Goal: Task Accomplishment & Management: Manage account settings

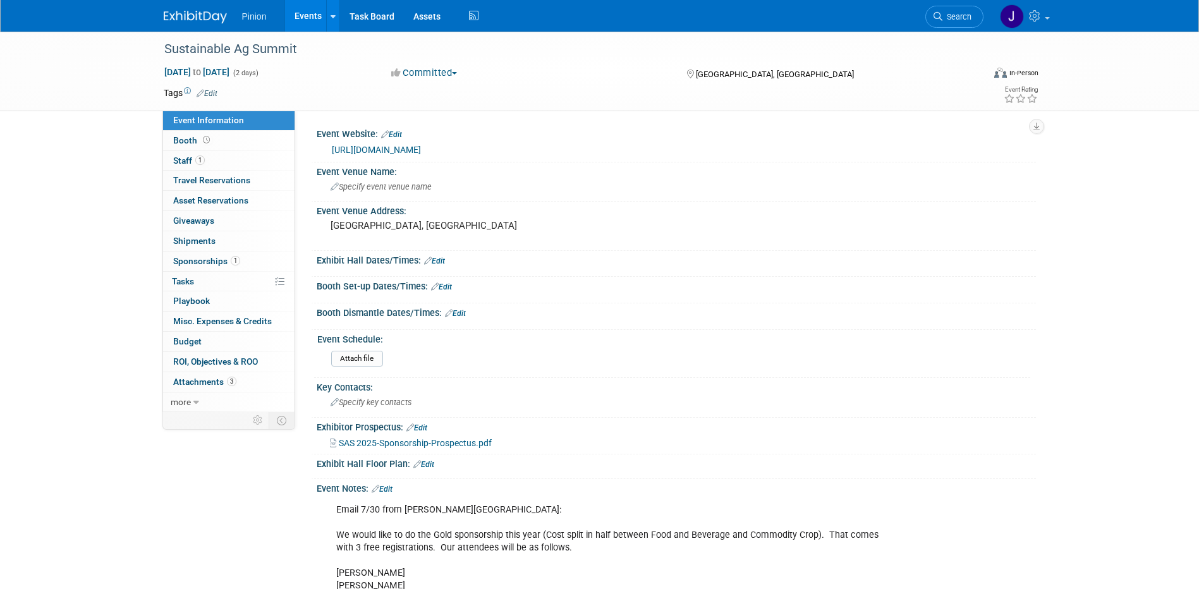
click at [196, 10] on link at bounding box center [203, 11] width 78 height 10
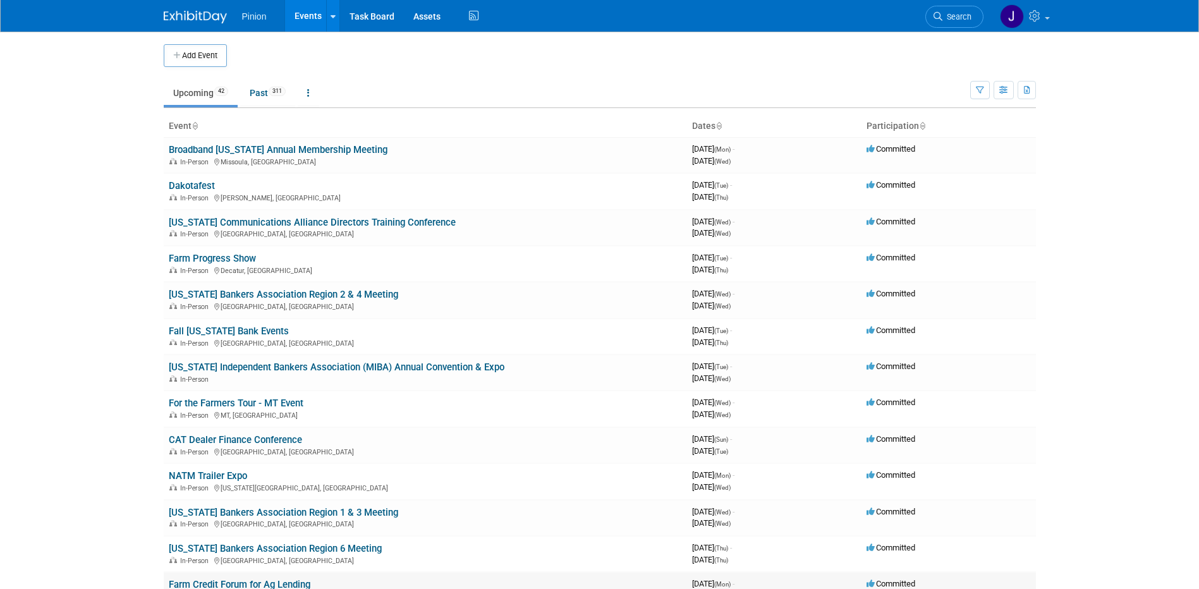
click at [295, 582] on link "Farm Credit Forum for Ag Lending" at bounding box center [240, 584] width 142 height 11
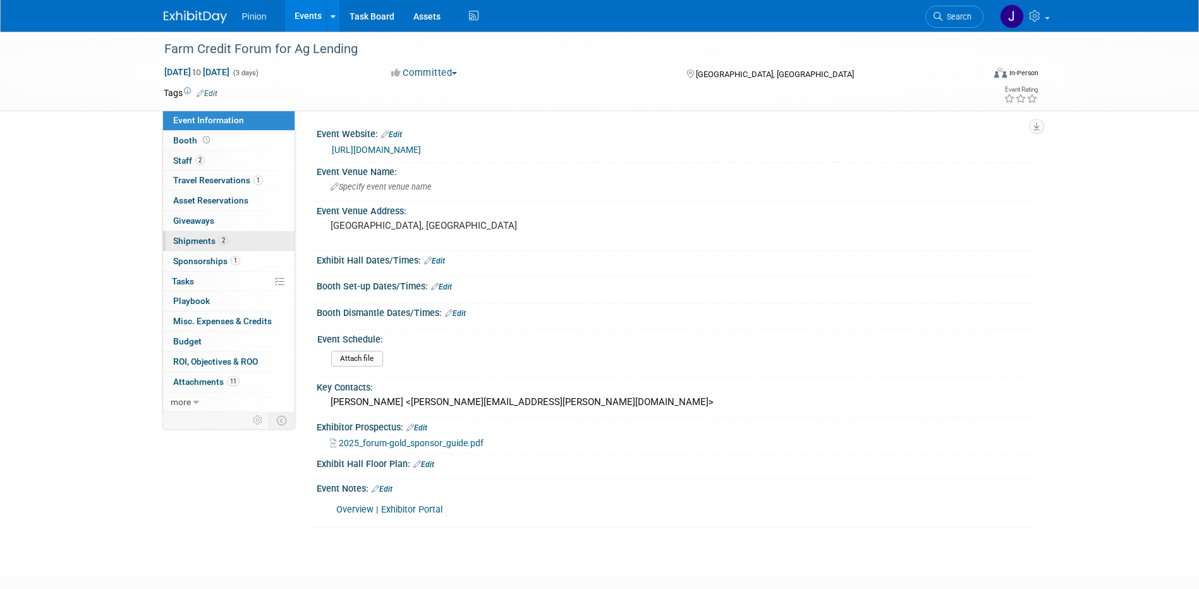
click at [206, 236] on span "Shipments 2" at bounding box center [200, 241] width 55 height 10
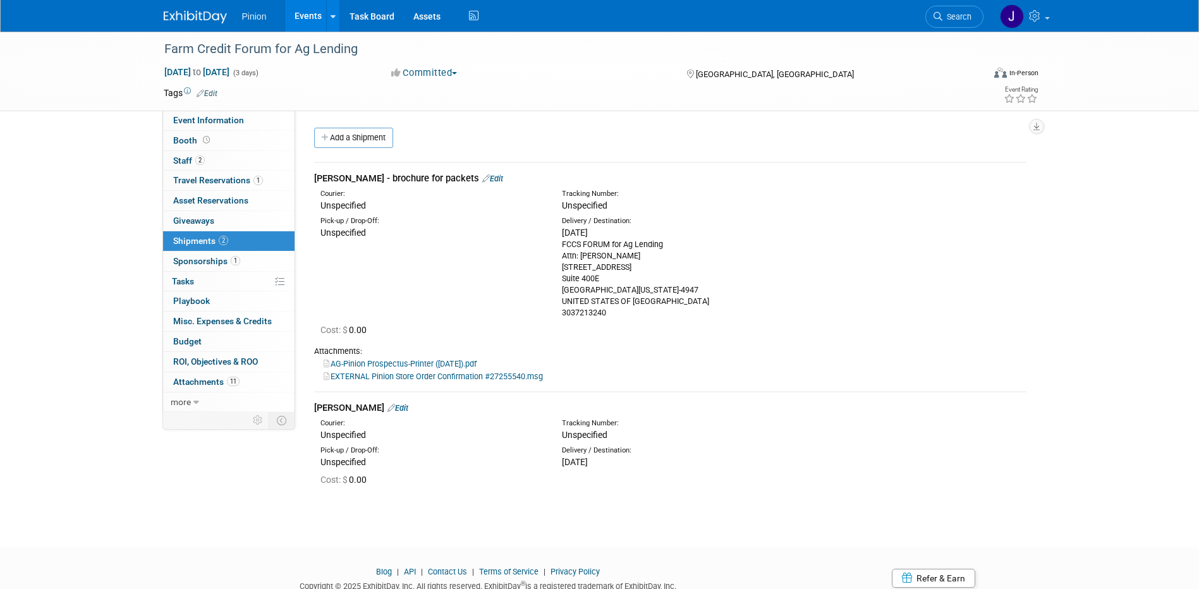
drag, startPoint x: 368, startPoint y: 407, endPoint x: 387, endPoint y: 397, distance: 21.5
click at [387, 407] on link "Edit" at bounding box center [397, 407] width 21 height 9
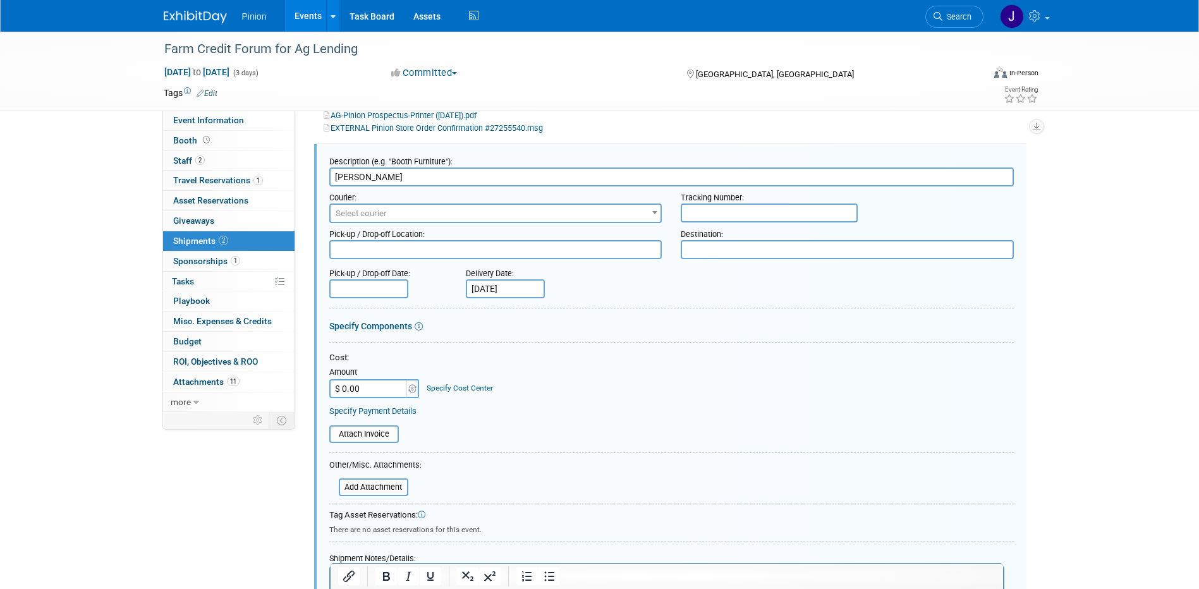
click at [734, 243] on textarea at bounding box center [847, 249] width 333 height 19
paste textarea "Guest Name (receiving package) Conference Name Conference Dates Wyndham Grand C…"
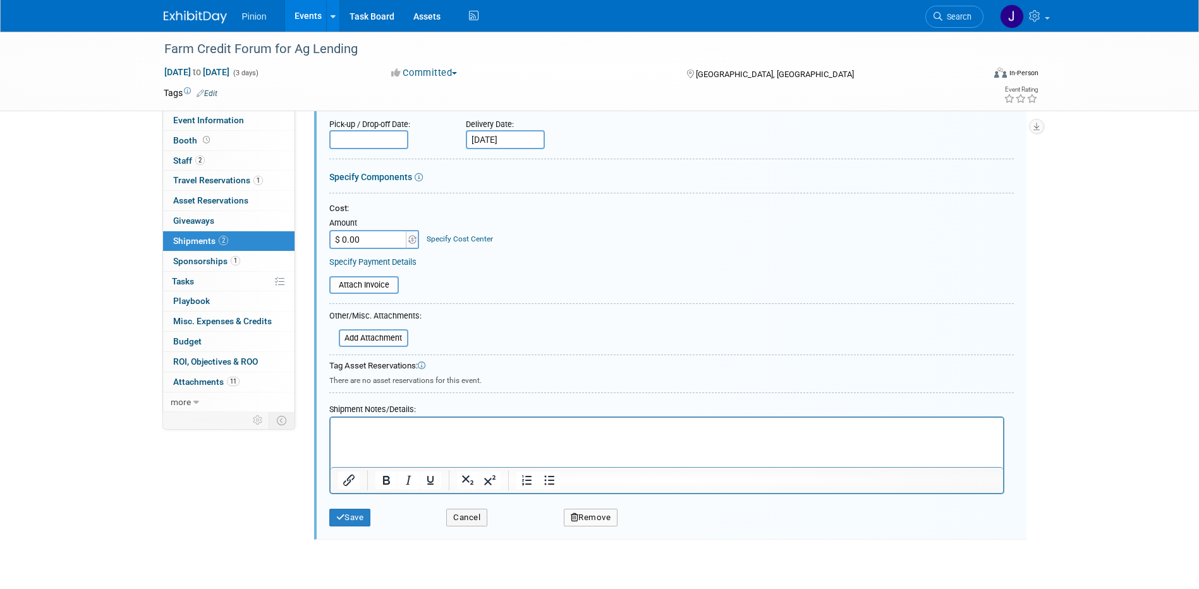
scroll to position [478, 0]
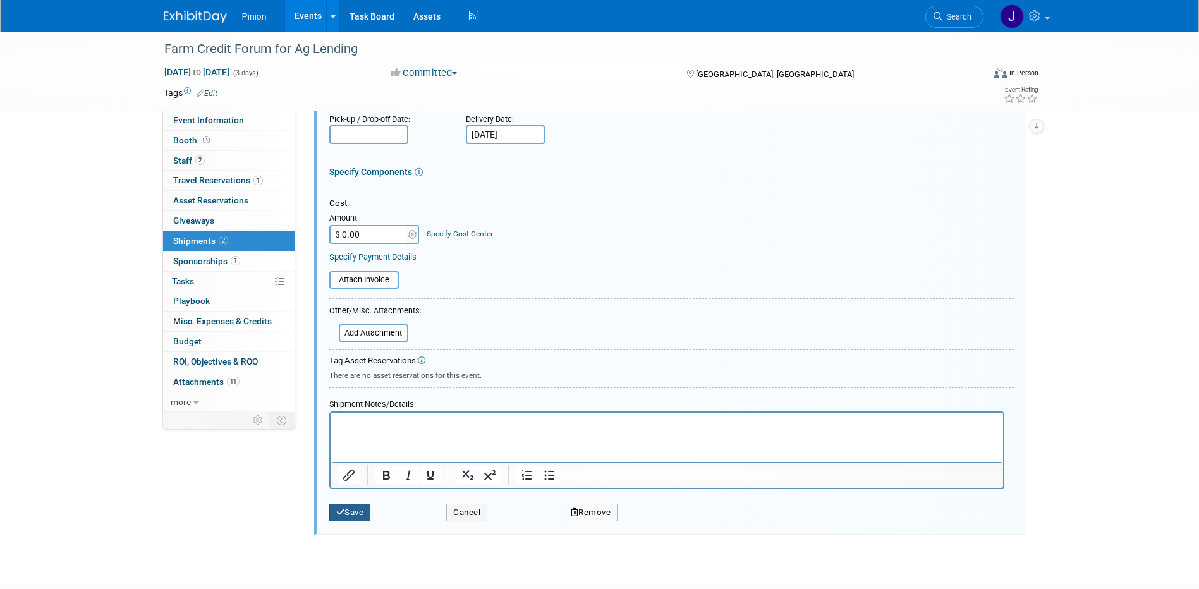
type textarea "Guest Name (receiving package) Conference Name Conference Dates Wyndham Grand C…"
click at [361, 513] on button "Save" at bounding box center [350, 513] width 42 height 18
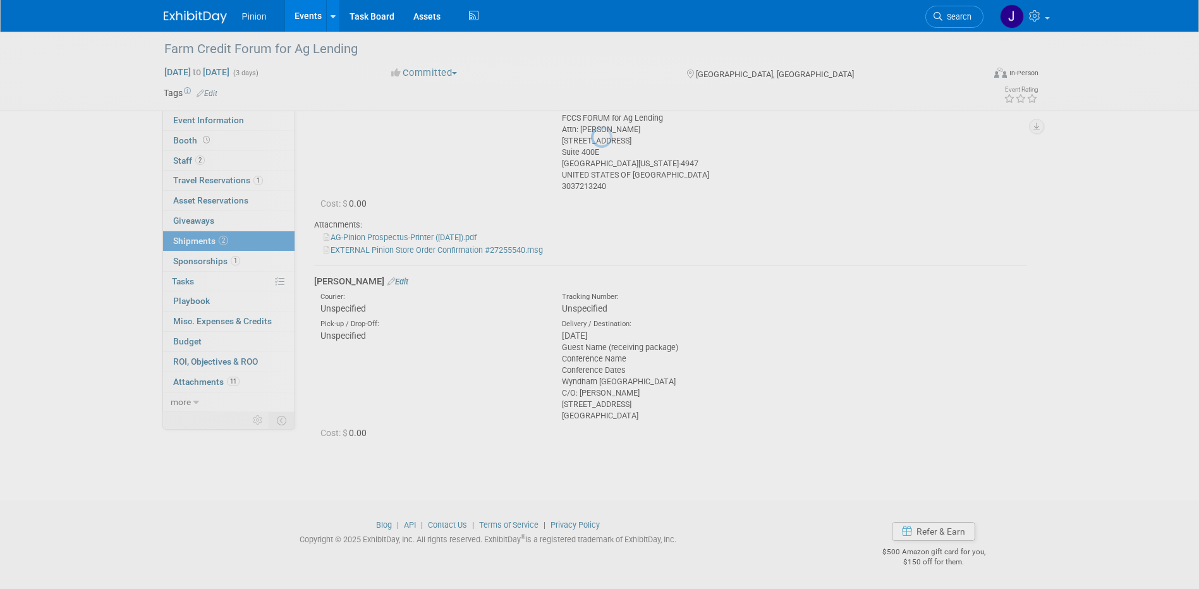
scroll to position [126, 0]
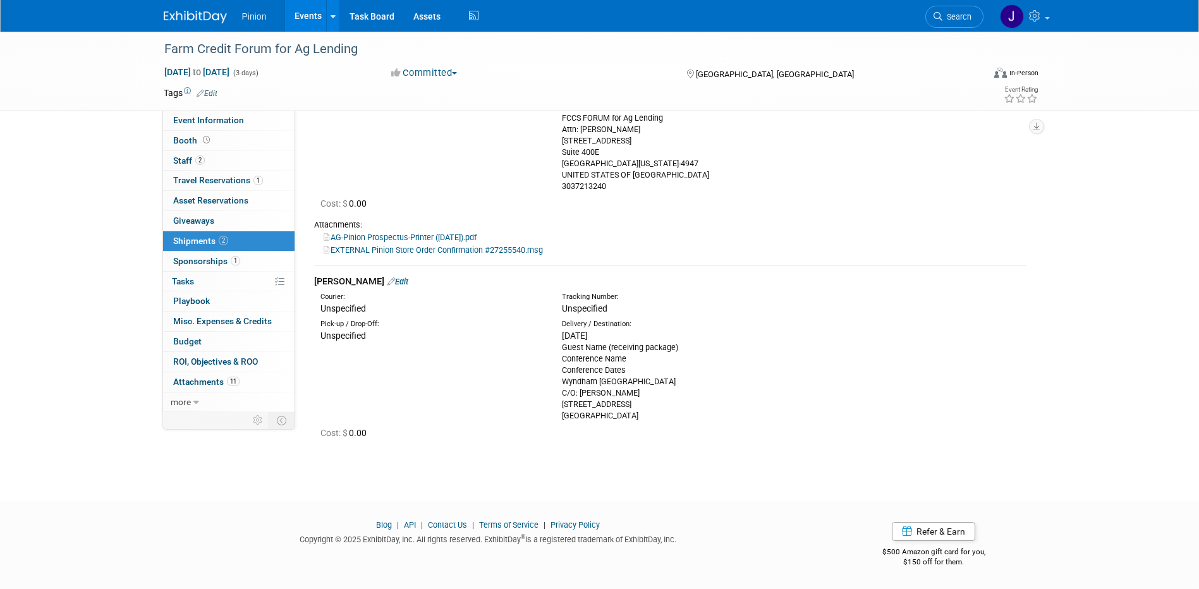
click at [387, 281] on link "Edit" at bounding box center [397, 281] width 21 height 9
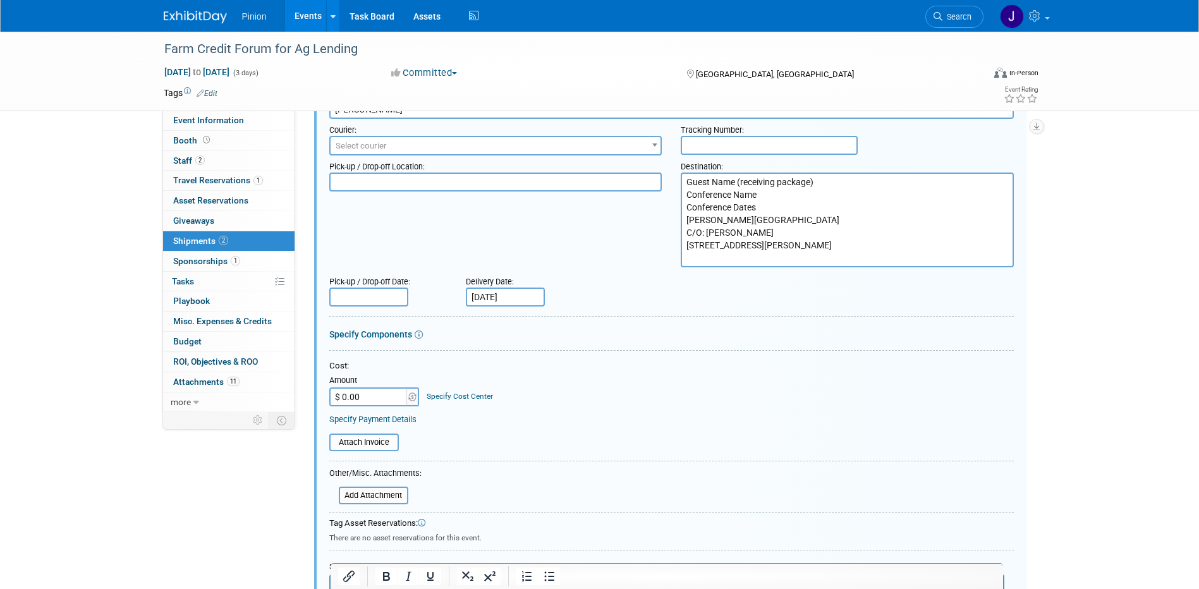
scroll to position [490, 0]
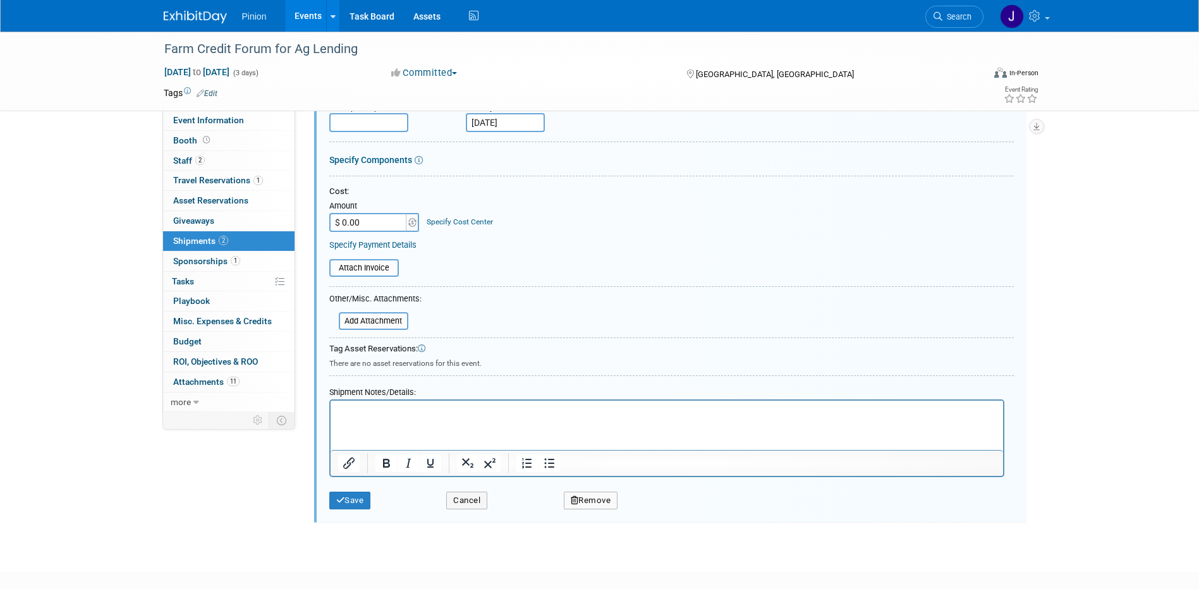
click at [569, 418] on p "Rich Text Area. Press ALT-0 for help." at bounding box center [666, 412] width 658 height 13
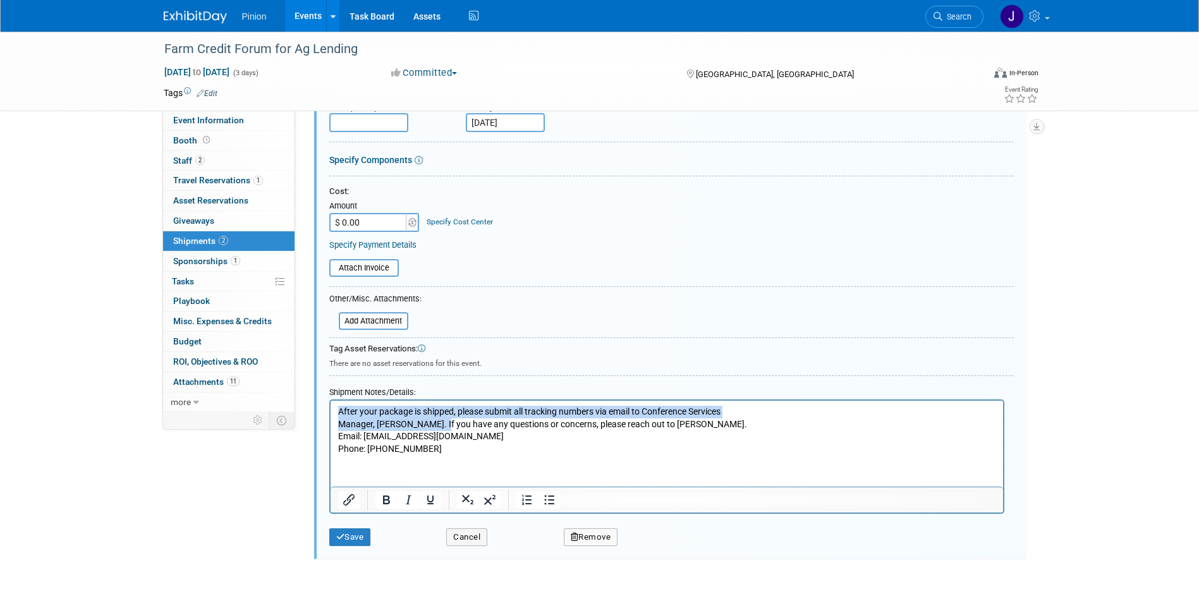
drag, startPoint x: 445, startPoint y: 423, endPoint x: 332, endPoint y: 411, distance: 113.7
click at [332, 411] on html "After your package is shipped, please submit all tracking numbers via email to …" at bounding box center [666, 428] width 672 height 54
click at [384, 498] on icon "Bold" at bounding box center [386, 499] width 7 height 9
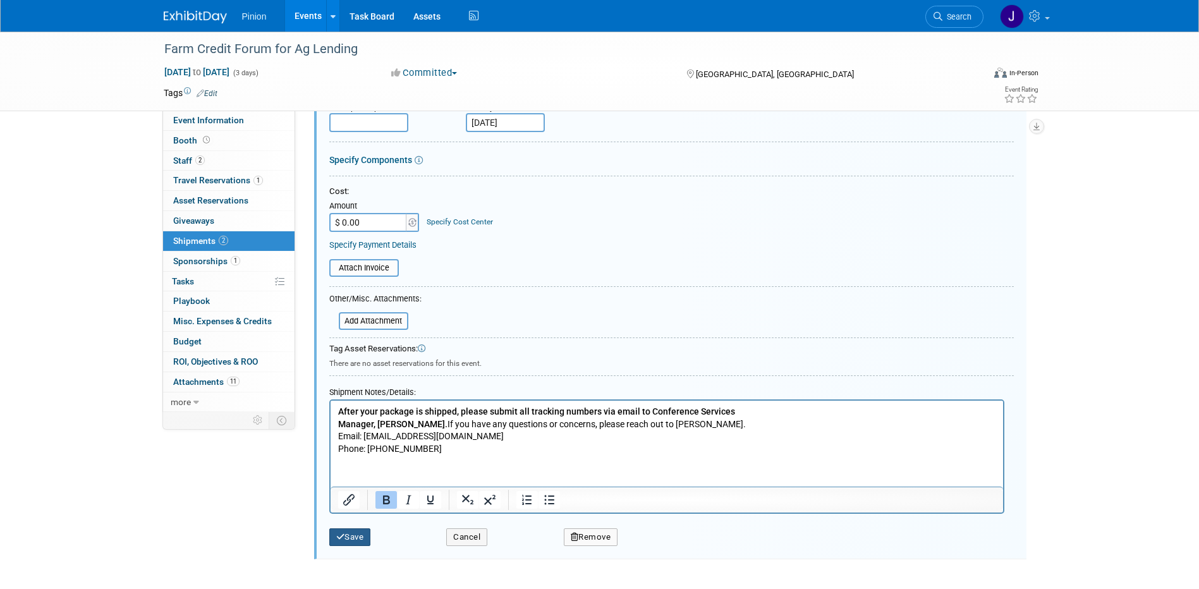
click at [359, 539] on button "Save" at bounding box center [350, 537] width 42 height 18
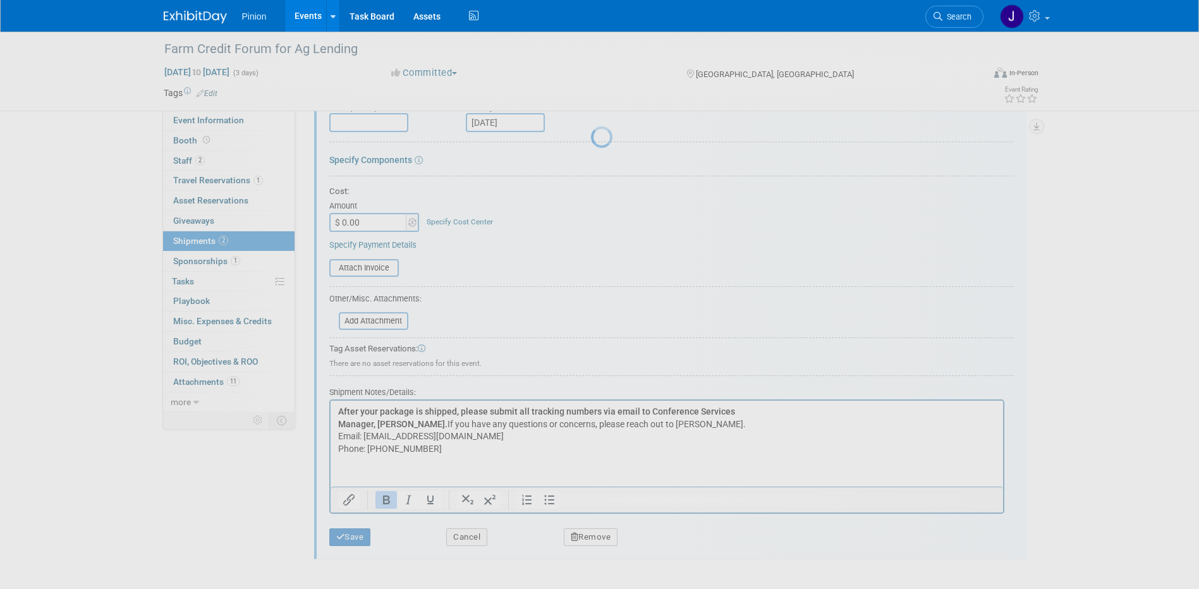
scroll to position [196, 0]
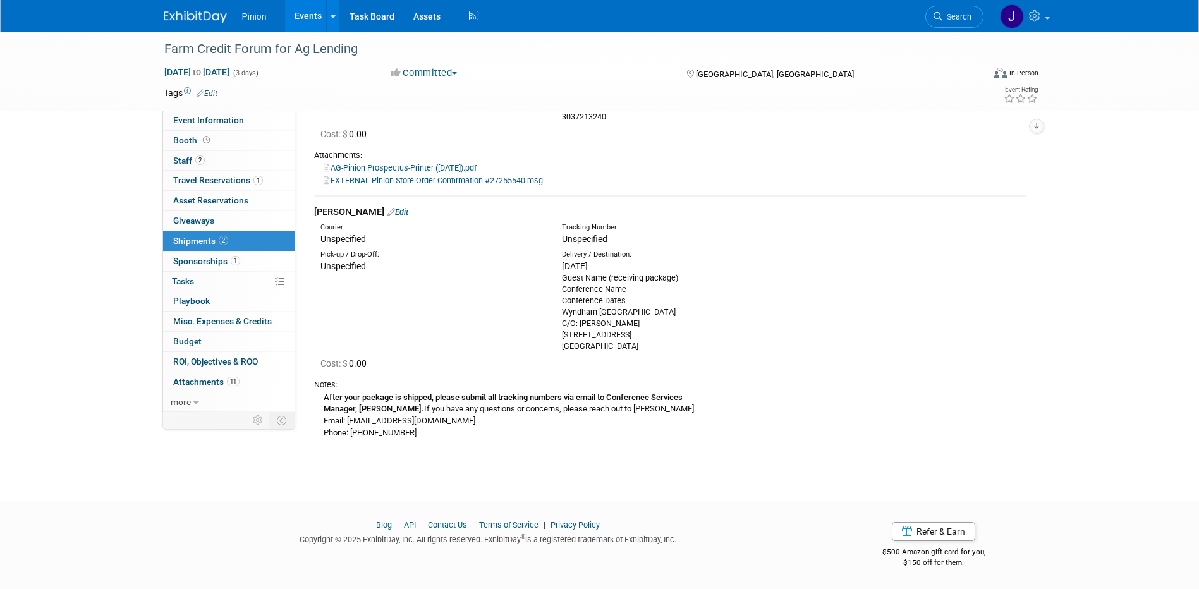
drag, startPoint x: 650, startPoint y: 348, endPoint x: 561, endPoint y: 271, distance: 116.9
click at [562, 271] on div "Fri. Sep 19, 2025 Guest Name (receiving package) Conference Name Conference Dat…" at bounding box center [673, 306] width 222 height 92
drag, startPoint x: 561, startPoint y: 271, endPoint x: 596, endPoint y: 291, distance: 40.2
copy div "Fri. Sep 19, 2025 Guest Name (receiving package) Conference Name Conference Dat…"
drag, startPoint x: 370, startPoint y: 50, endPoint x: 153, endPoint y: 41, distance: 217.6
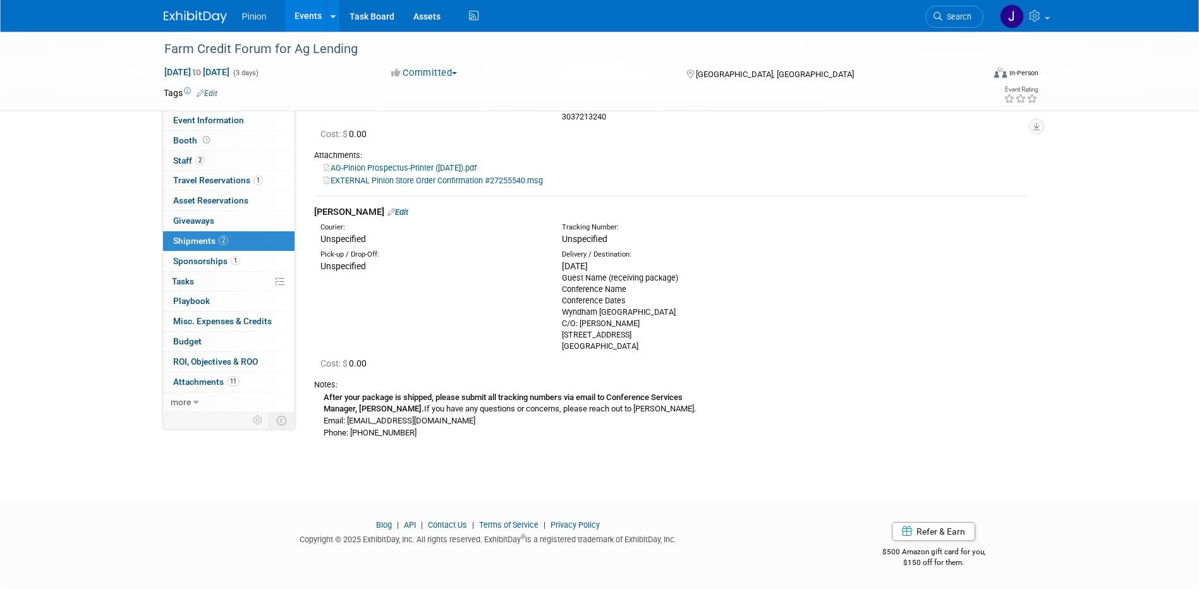
click at [153, 41] on div "Farm Credit Forum for Ag Lending Sep 22, 2025 to Sep 24, 2025 (3 days) Sep 22, …" at bounding box center [599, 72] width 1199 height 80
click at [348, 49] on div "Farm Credit Forum for Ag Lending" at bounding box center [562, 49] width 805 height 23
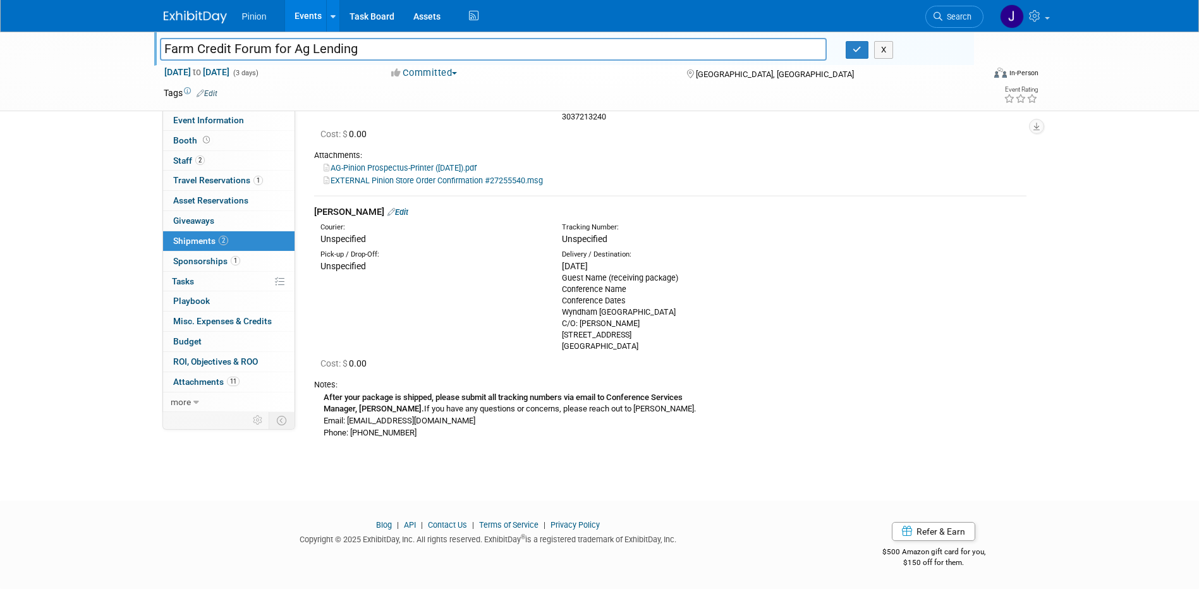
drag, startPoint x: 367, startPoint y: 47, endPoint x: 233, endPoint y: 39, distance: 134.9
click at [233, 39] on input "Farm Credit Forum for Ag Lending" at bounding box center [493, 49] width 667 height 22
click at [859, 47] on icon "button" at bounding box center [857, 50] width 9 height 8
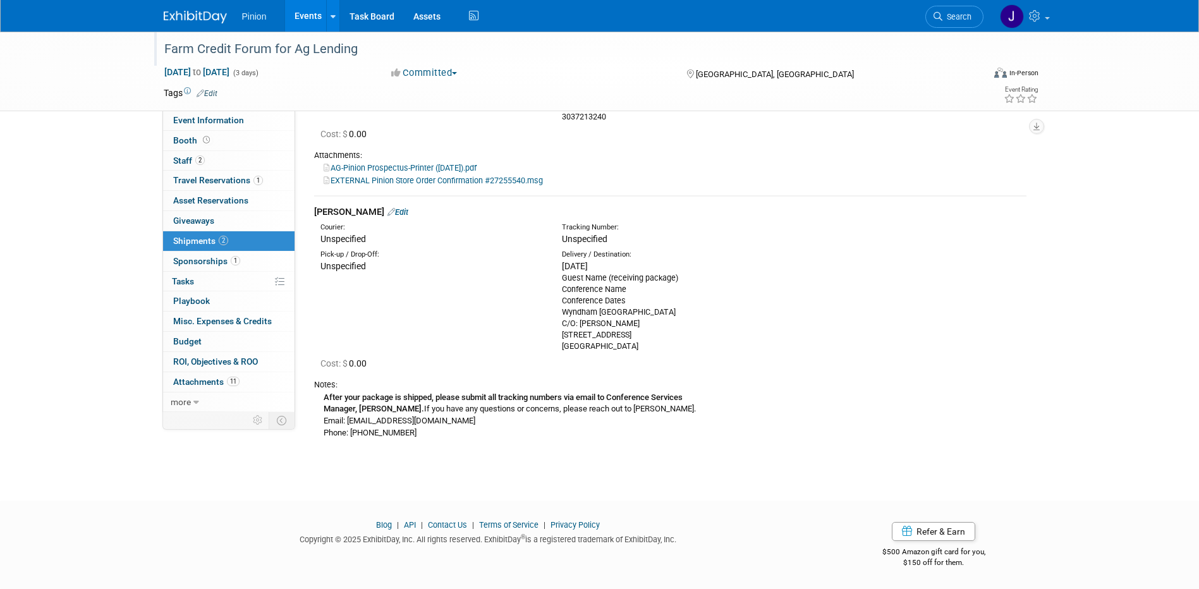
click at [387, 211] on link "Edit" at bounding box center [397, 211] width 21 height 9
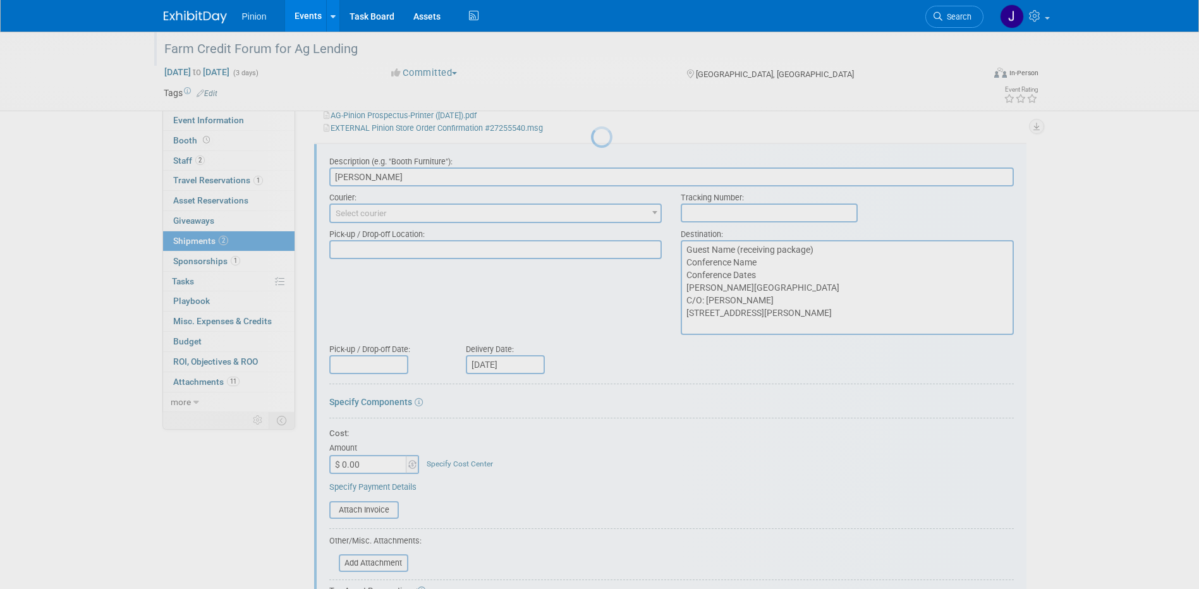
scroll to position [0, 0]
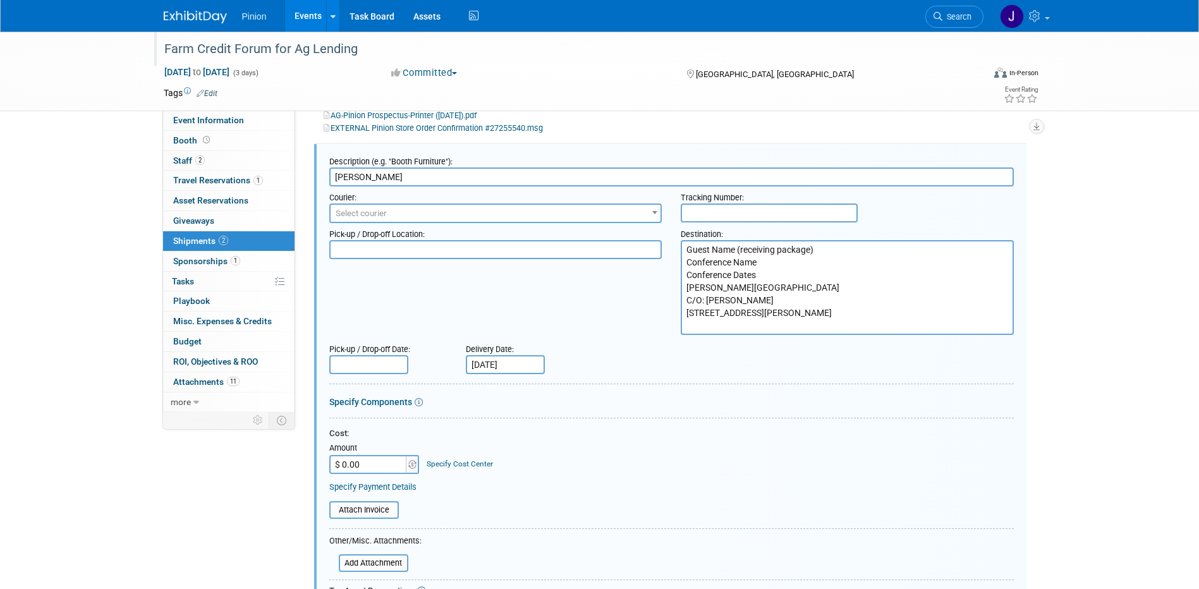
paste input "Order #27264315"
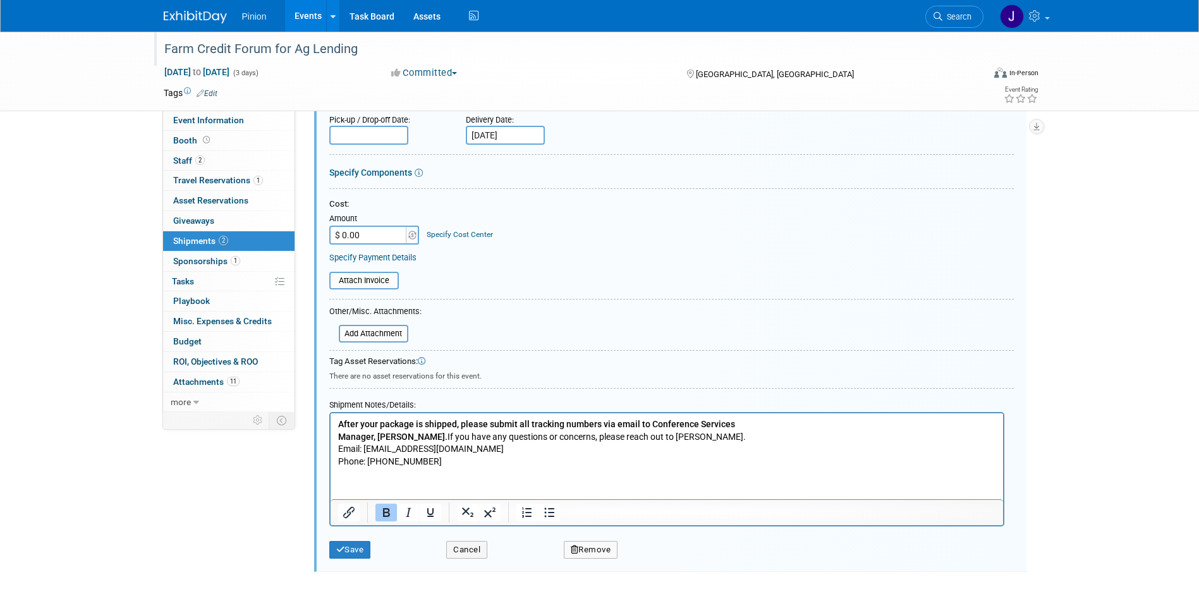
scroll to position [598, 0]
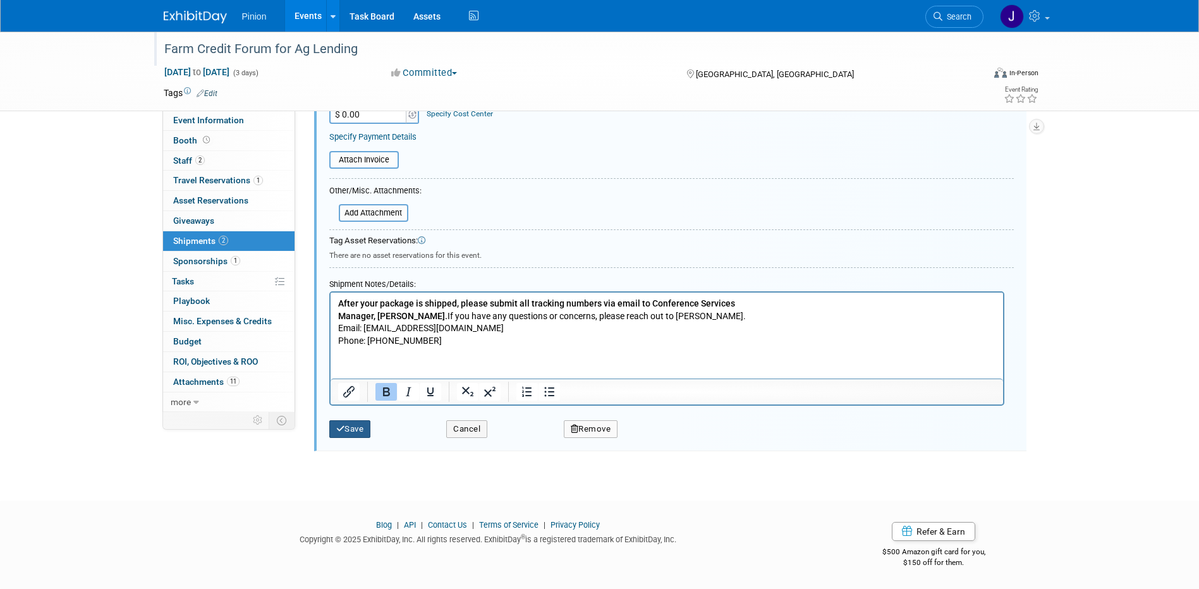
type input "Coggins Order #27264315"
click at [353, 428] on button "Save" at bounding box center [350, 429] width 42 height 18
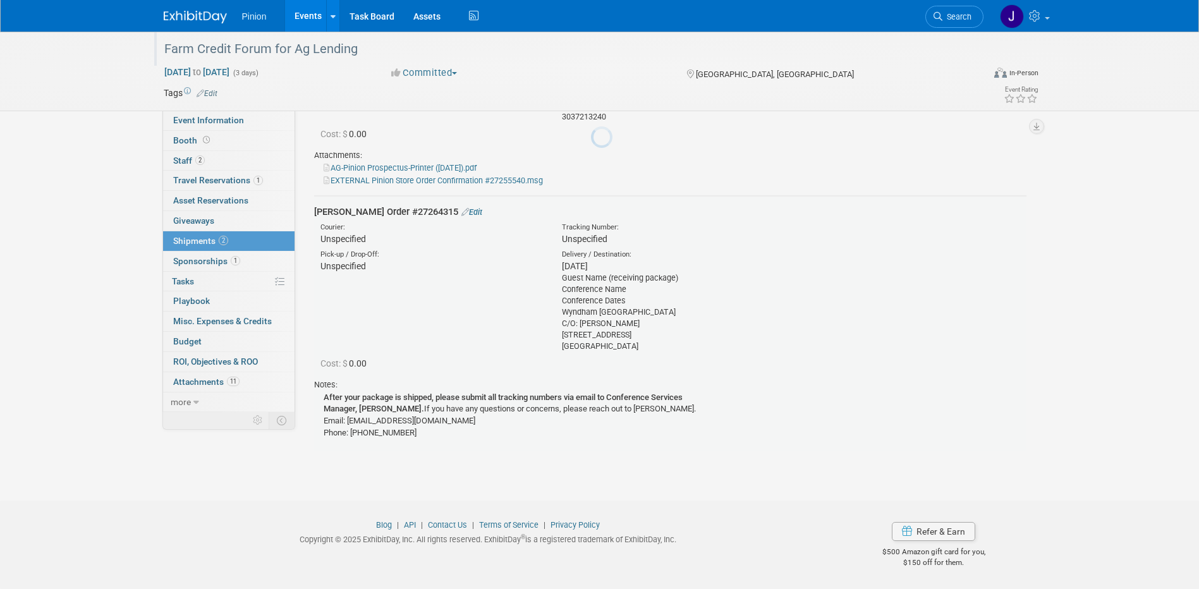
scroll to position [196, 0]
